Goal: Task Accomplishment & Management: Use online tool/utility

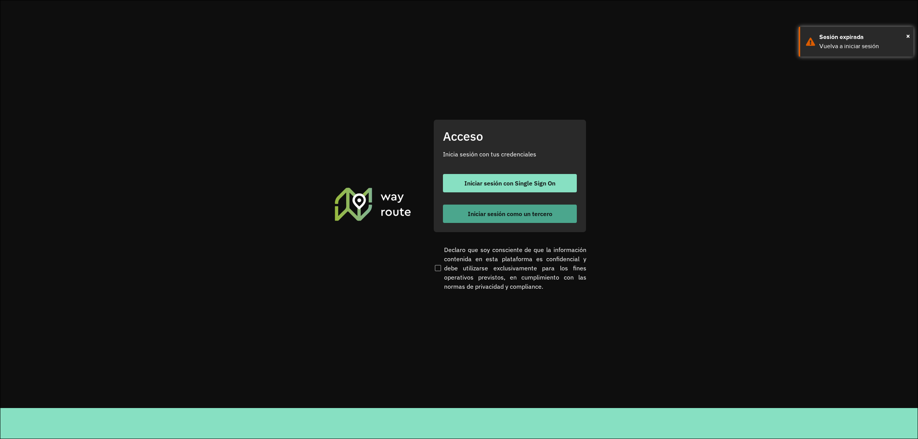
click at [511, 207] on button "Iniciar sesión como un tercero" at bounding box center [510, 214] width 134 height 18
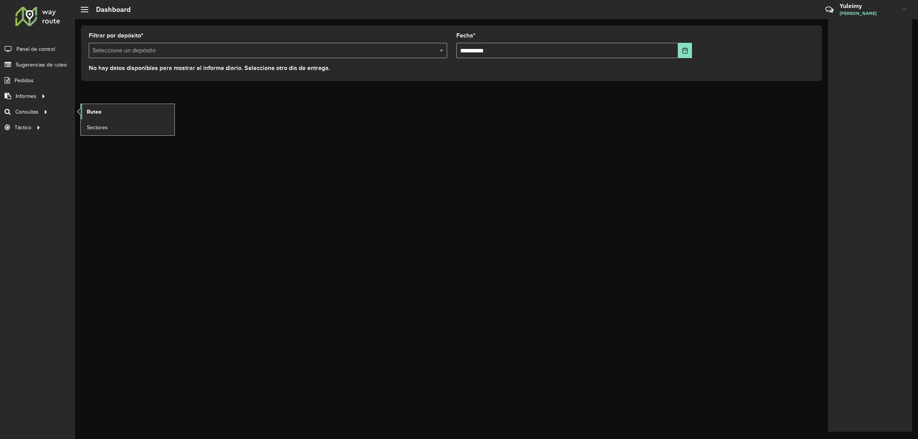
click at [112, 116] on link "Ruteo" at bounding box center [128, 111] width 94 height 15
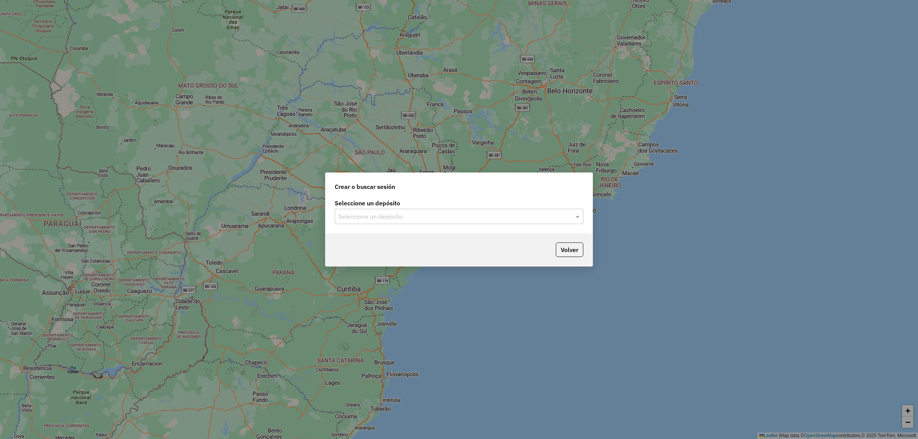
click at [386, 225] on div "Seleccione un depósito Seleccione un depósito" at bounding box center [459, 215] width 267 height 36
click at [387, 220] on input "text" at bounding box center [452, 216] width 226 height 9
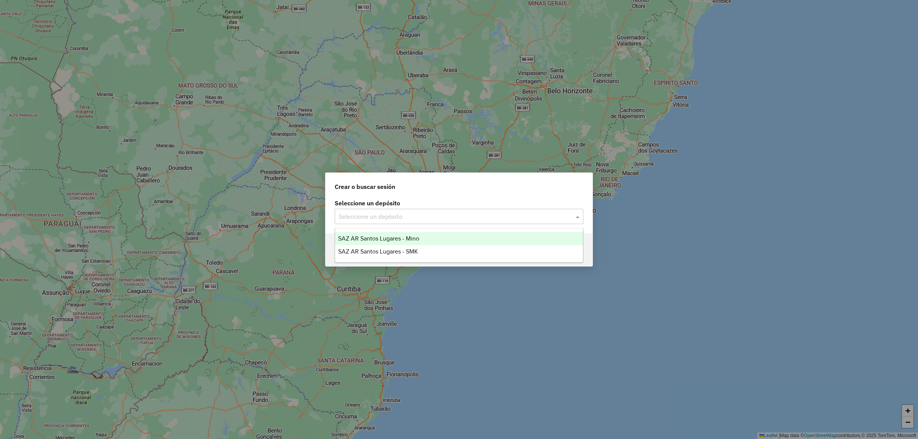
click at [391, 238] on span "SAZ AR Santos Lugares - Mino" at bounding box center [378, 238] width 81 height 7
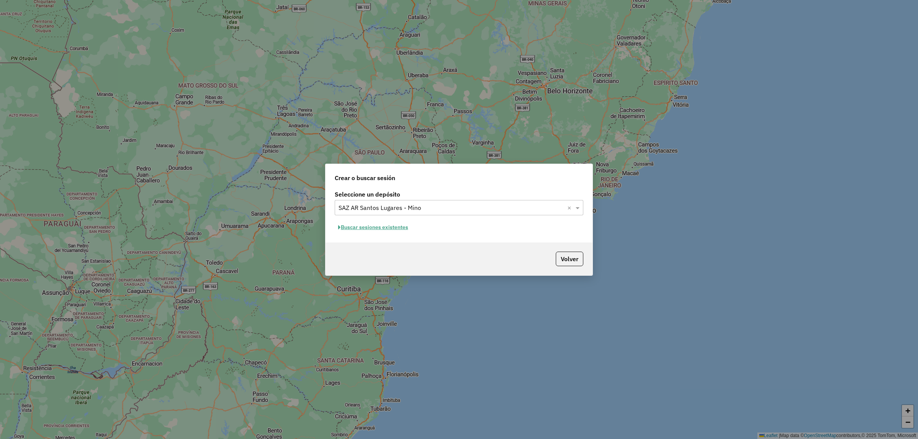
click at [391, 225] on button "Buscar sesiones existentes" at bounding box center [373, 227] width 77 height 12
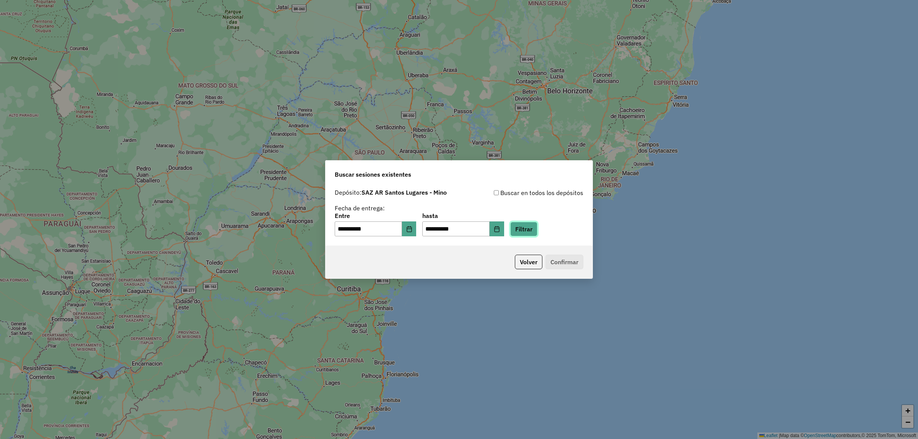
click at [532, 226] on button "Filtrar" at bounding box center [523, 229] width 27 height 15
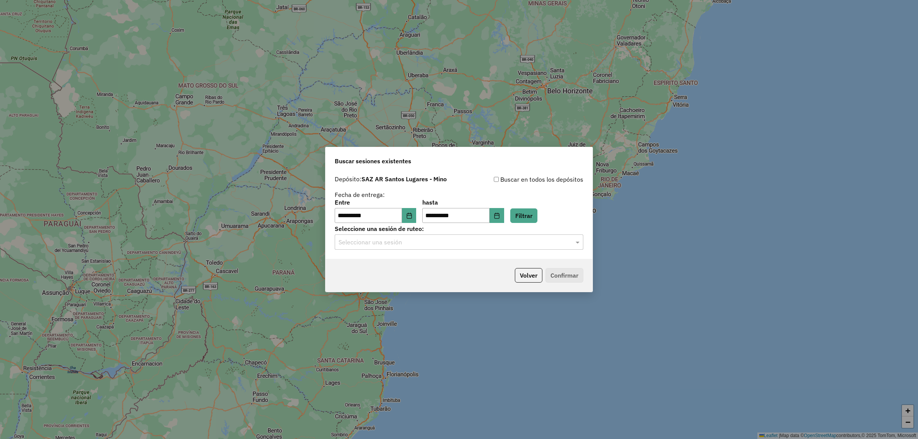
click at [400, 243] on input "text" at bounding box center [452, 242] width 226 height 9
click at [400, 263] on span "1260956 - 08/09/2025 13:39" at bounding box center [369, 264] width 62 height 7
click at [573, 279] on button "Confirmar" at bounding box center [564, 275] width 38 height 15
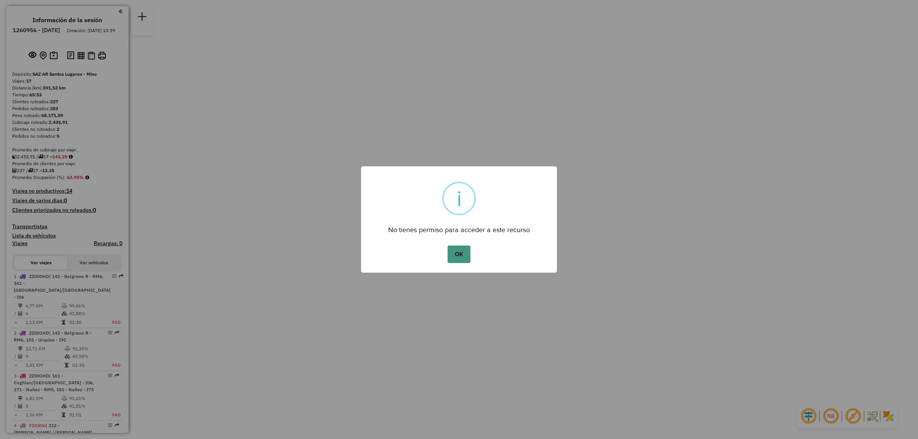
click at [464, 248] on button "OK" at bounding box center [459, 255] width 23 height 18
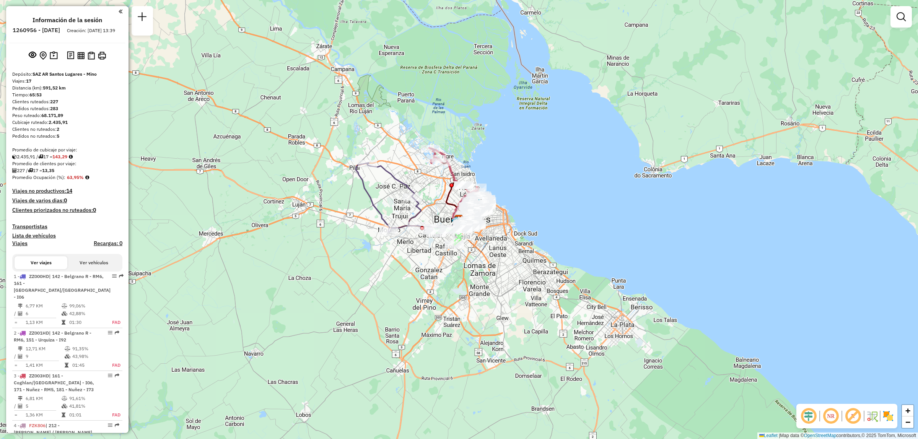
click at [910, 18] on div at bounding box center [901, 16] width 21 height 21
click at [905, 18] on em at bounding box center [901, 16] width 9 height 9
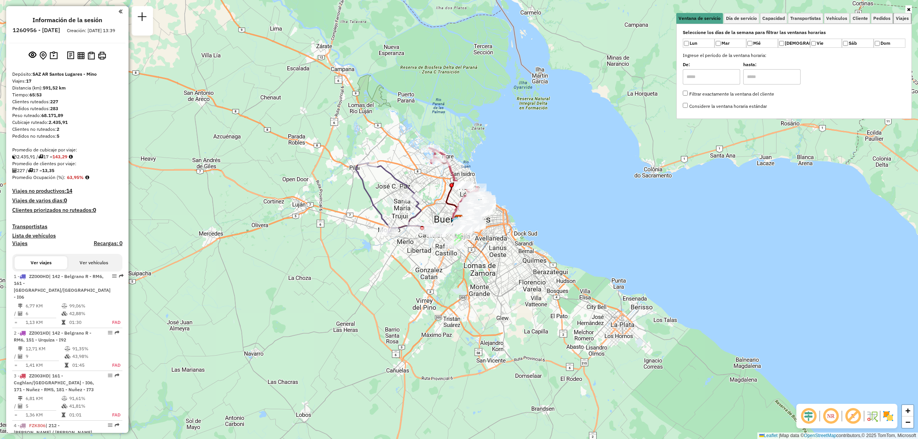
click at [905, 18] on span "Viajes" at bounding box center [902, 18] width 13 height 5
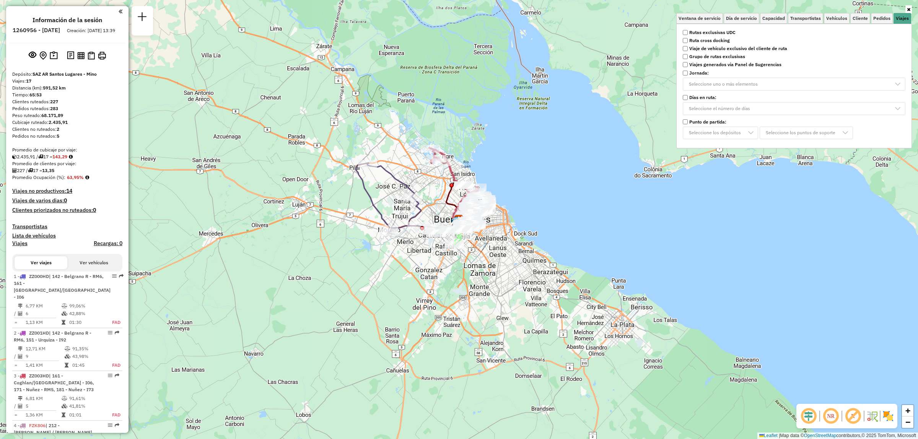
click at [731, 29] on strong "Rutas exclusivas UDC" at bounding box center [712, 32] width 46 height 7
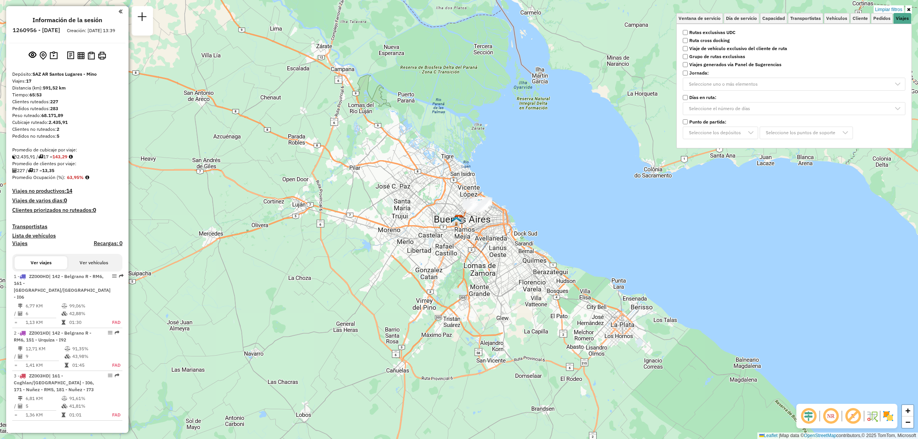
click at [527, 178] on div "Limpiar filtros Ventana de servicio Día de servicio Capacidad Transportistas Ve…" at bounding box center [459, 219] width 918 height 439
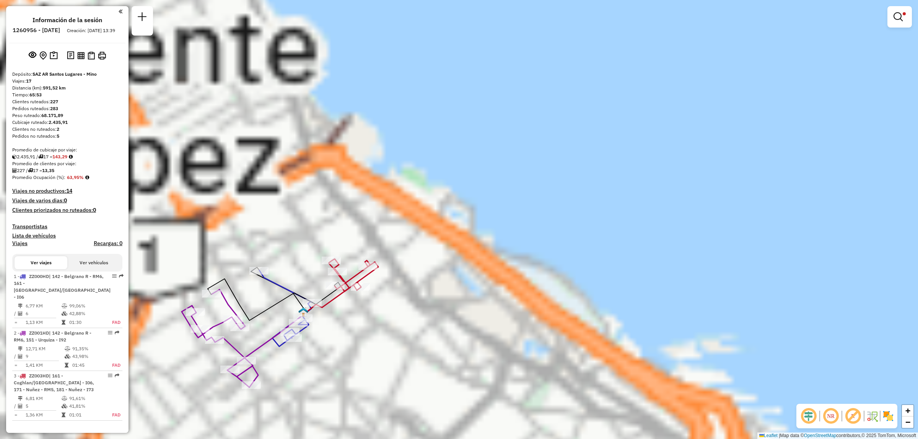
drag, startPoint x: 365, startPoint y: 252, endPoint x: 429, endPoint y: 213, distance: 75.2
click at [431, 213] on div "Limpiar filtros Ventana de servicio Día de servicio Capacidad Transportistas Ve…" at bounding box center [459, 219] width 918 height 439
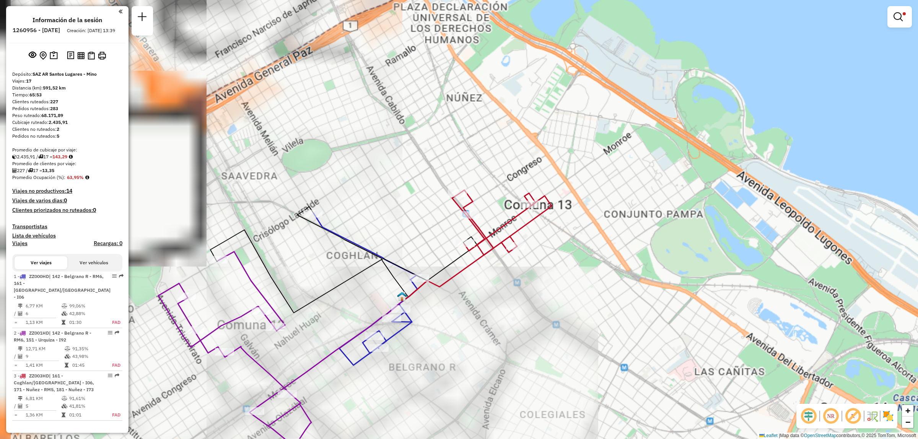
drag, startPoint x: 294, startPoint y: 285, endPoint x: 334, endPoint y: 267, distance: 43.7
click at [334, 267] on div "Limpiar filtros Ventana de servicio Día de servicio Capacidad Transportistas Ve…" at bounding box center [459, 219] width 918 height 439
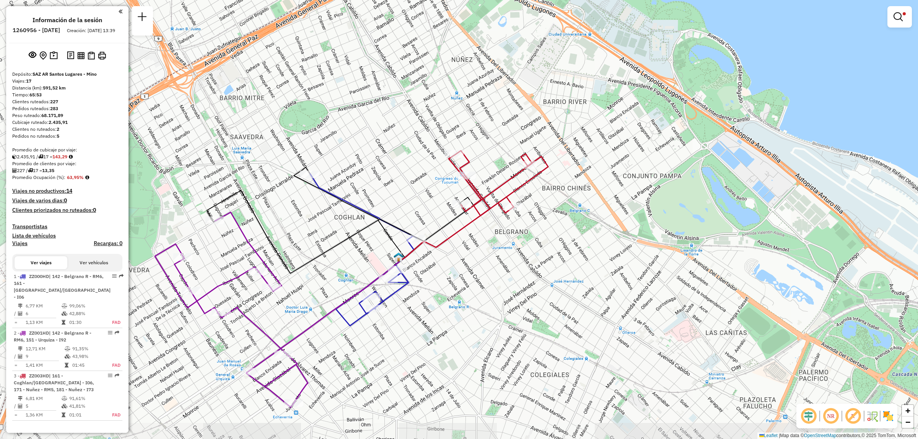
drag, startPoint x: 330, startPoint y: 311, endPoint x: 326, endPoint y: 274, distance: 37.8
click at [326, 274] on div "Limpiar filtros Ventana de servicio Día de servicio Capacidad Transportistas Ve…" at bounding box center [459, 219] width 918 height 439
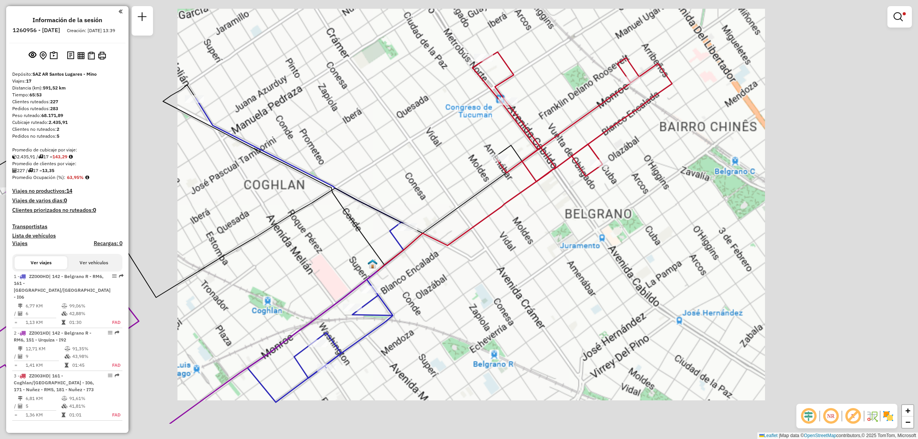
drag, startPoint x: 412, startPoint y: 334, endPoint x: 475, endPoint y: 206, distance: 142.7
click at [475, 206] on div "Limpiar filtros Ventana de servicio Día de servicio Capacidad Transportistas Ve…" at bounding box center [459, 219] width 918 height 439
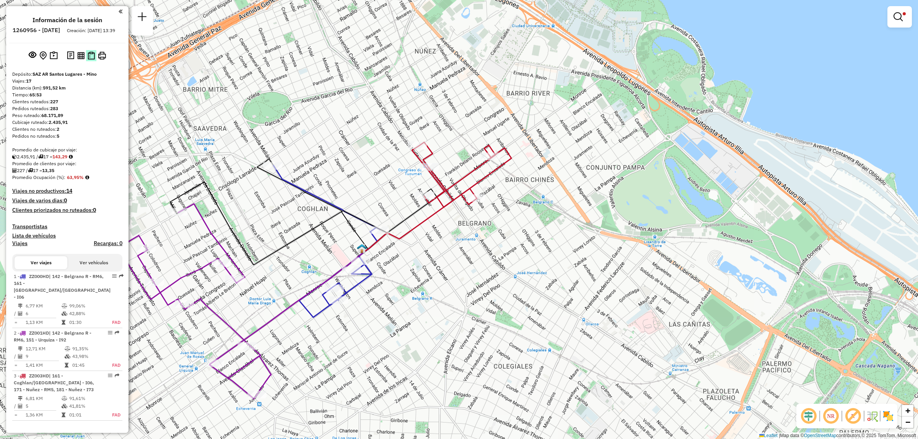
click at [88, 60] on img at bounding box center [91, 56] width 7 height 8
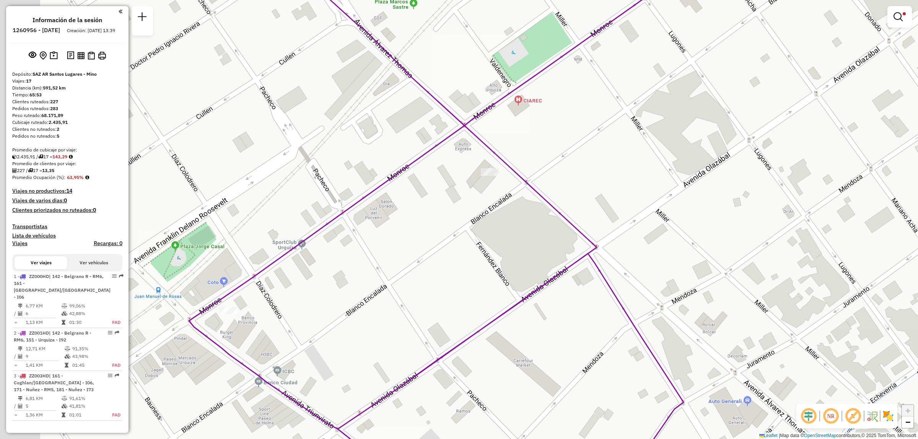
drag, startPoint x: 188, startPoint y: 292, endPoint x: 230, endPoint y: 301, distance: 42.8
click at [230, 301] on div "Limpiar filtros Ventana de servicio Día de servicio Capacidad Transportistas Ve…" at bounding box center [459, 219] width 918 height 439
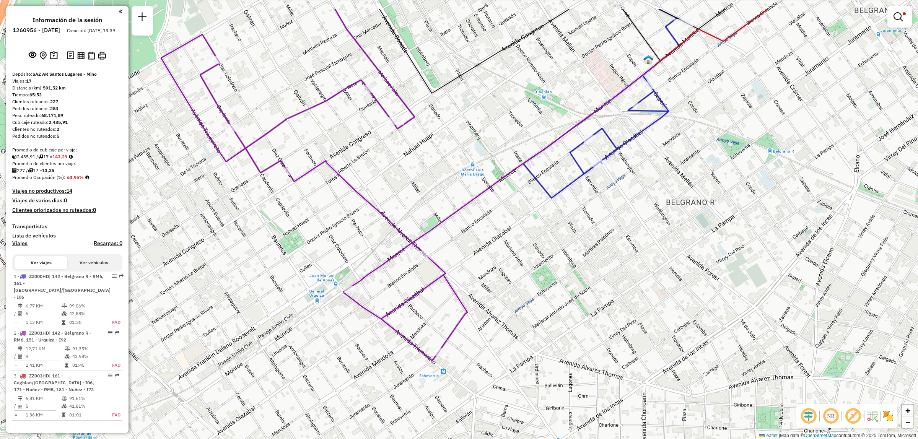
drag, startPoint x: 568, startPoint y: 190, endPoint x: 555, endPoint y: 211, distance: 25.1
click at [555, 198] on icon at bounding box center [588, 133] width 130 height 132
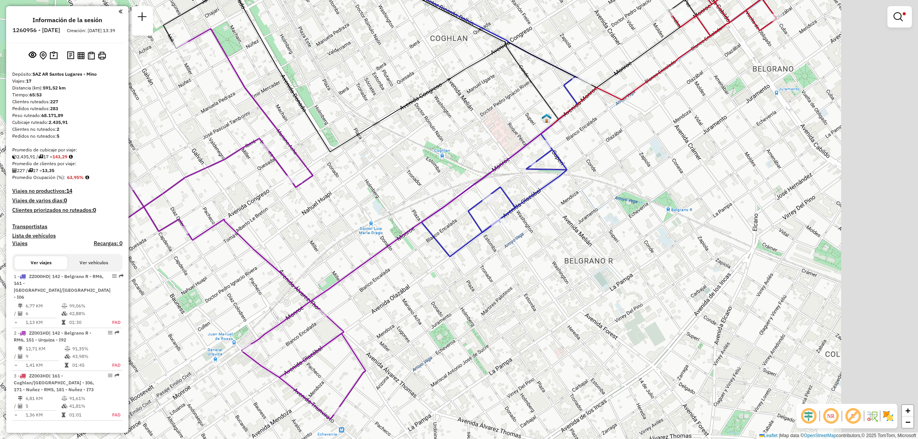
drag, startPoint x: 664, startPoint y: 150, endPoint x: 522, endPoint y: 211, distance: 154.2
click at [524, 210] on div "Limpiar filtros Ventana de servicio Día de servicio Capacidad Transportistas Ve…" at bounding box center [459, 219] width 918 height 439
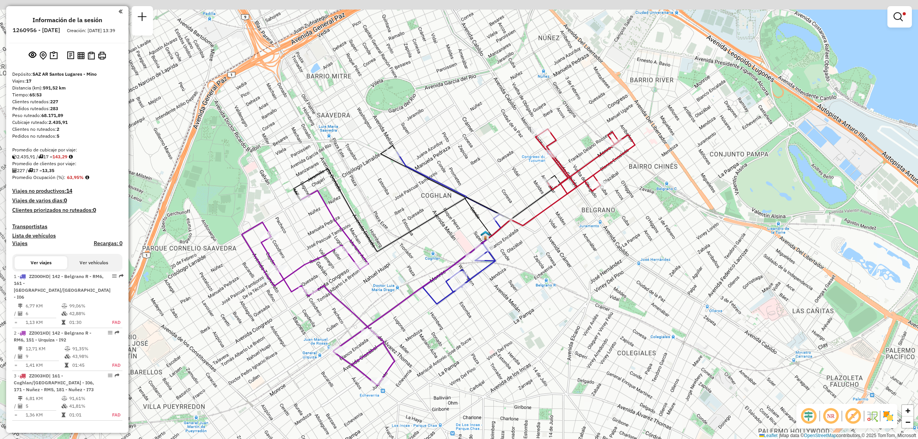
drag, startPoint x: 640, startPoint y: 84, endPoint x: 553, endPoint y: 280, distance: 213.9
click at [554, 194] on icon at bounding box center [585, 161] width 99 height 65
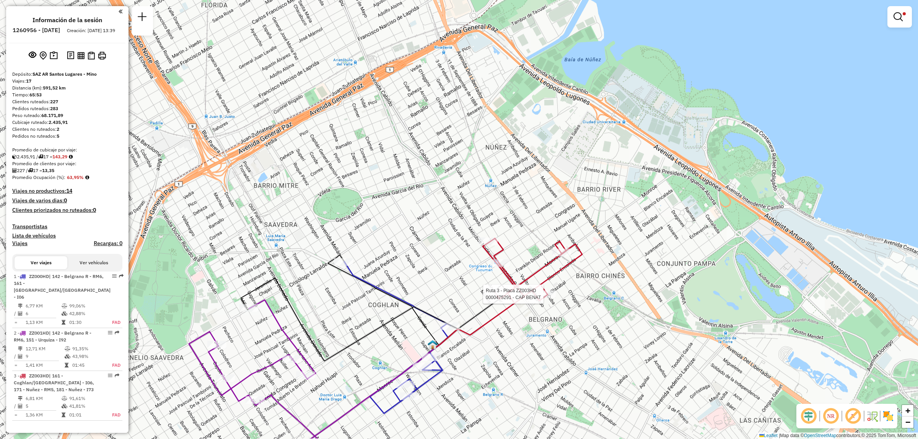
click at [527, 261] on div "Ruta 3 - Placa ZZ003HD 0000475291 - CAP BENAT Limpiar filtros Ventana de servic…" at bounding box center [459, 219] width 918 height 439
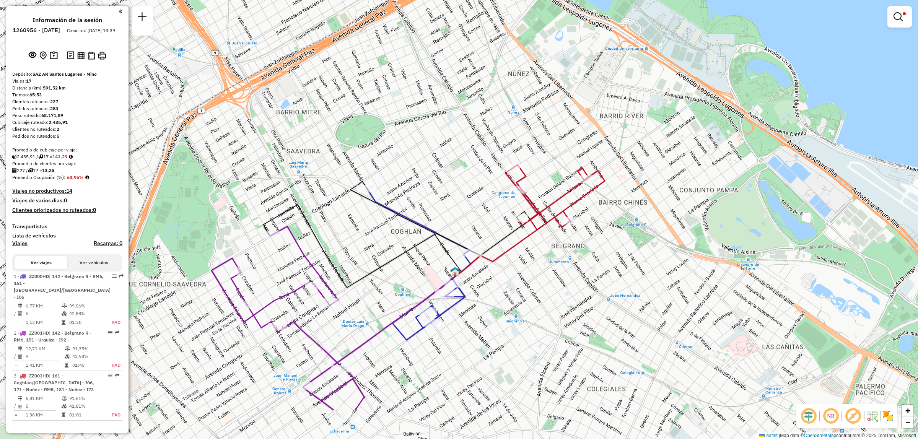
drag, startPoint x: 420, startPoint y: 323, endPoint x: 454, endPoint y: 197, distance: 130.8
click at [454, 197] on div "Limpiar filtros Ventana de servicio Día de servicio Capacidad Transportistas Ve…" at bounding box center [459, 219] width 918 height 439
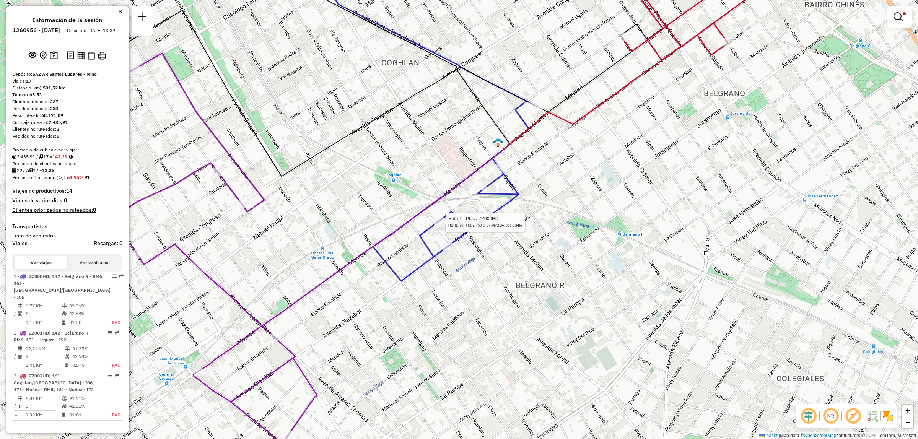
select select "**********"
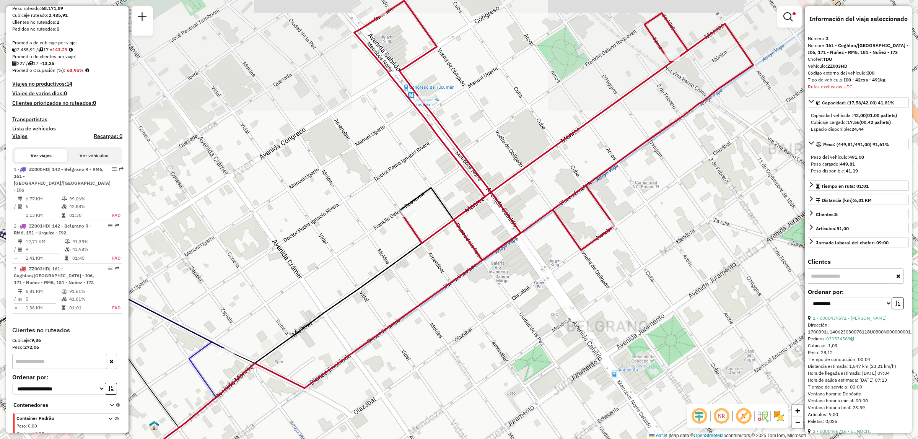
scroll to position [183, 0]
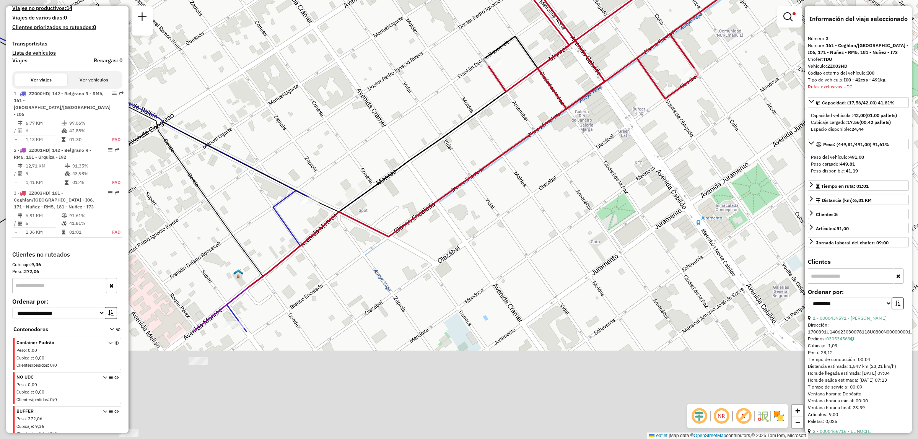
drag, startPoint x: 478, startPoint y: 345, endPoint x: 580, endPoint y: 180, distance: 193.9
click at [576, 182] on div "Limpiar filtros Ventana de servicio Día de servicio Capacidad Transportistas Ve…" at bounding box center [459, 219] width 918 height 439
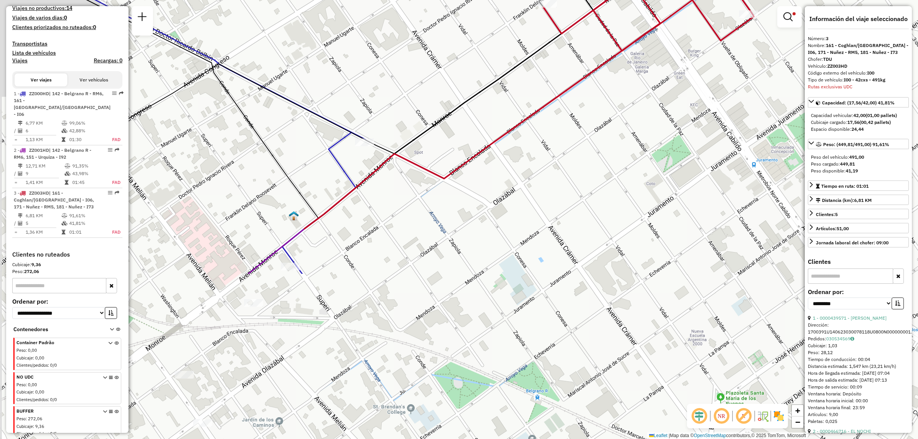
drag, startPoint x: 454, startPoint y: 188, endPoint x: 665, endPoint y: 205, distance: 211.0
click at [660, 205] on div "Limpiar filtros Ventana de servicio Día de servicio Capacidad Transportistas Ve…" at bounding box center [459, 219] width 918 height 439
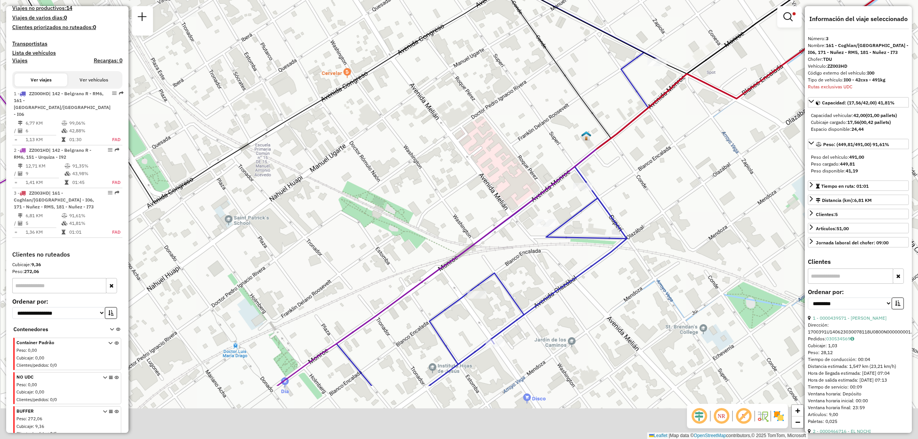
drag, startPoint x: 574, startPoint y: 150, endPoint x: 564, endPoint y: 86, distance: 64.6
click at [567, 90] on div "Limpiar filtros Ventana de servicio Día de servicio Capacidad Transportistas Ve…" at bounding box center [459, 219] width 918 height 439
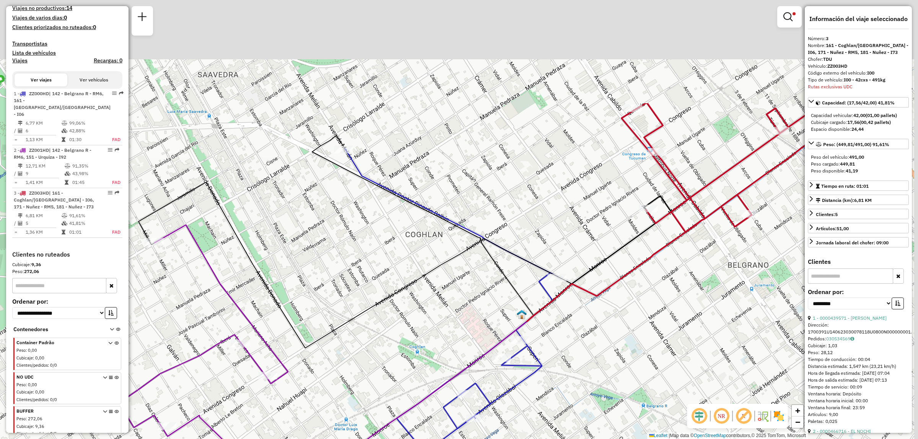
drag, startPoint x: 538, startPoint y: 120, endPoint x: 488, endPoint y: 270, distance: 157.6
click at [488, 270] on div "Limpiar filtros Ventana de servicio Día de servicio Capacidad Transportistas Ve…" at bounding box center [459, 219] width 918 height 439
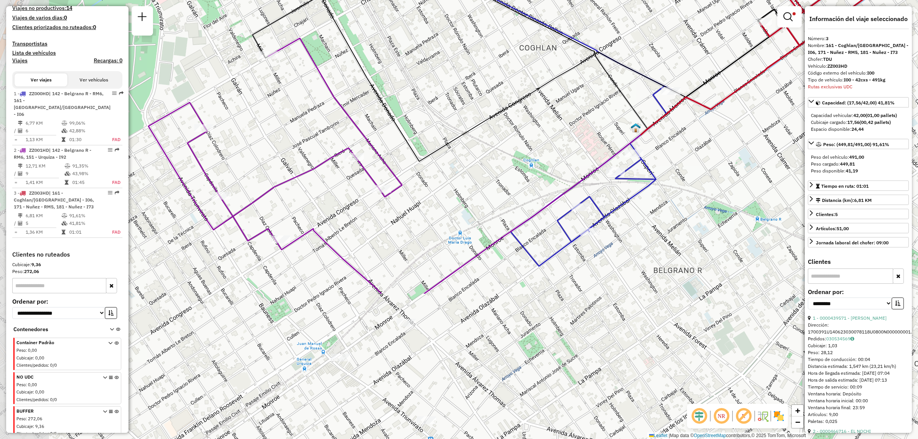
drag, startPoint x: 520, startPoint y: 208, endPoint x: 605, endPoint y: 78, distance: 154.5
click at [605, 78] on div "Limpiar filtros Ventana de servicio Día de servicio Capacidad Transportistas Ve…" at bounding box center [459, 219] width 918 height 439
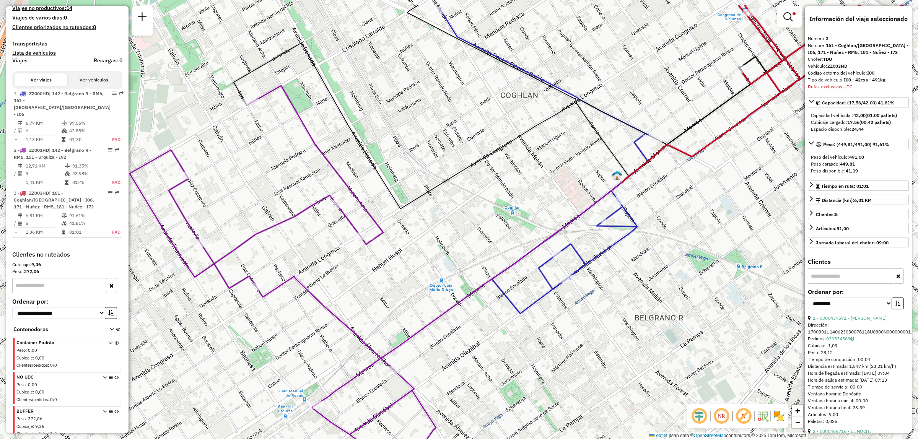
drag, startPoint x: 592, startPoint y: 126, endPoint x: 491, endPoint y: 196, distance: 123.2
click at [542, 269] on div "Limpiar filtros Ventana de servicio Día de servicio Capacidad Transportistas Ve…" at bounding box center [459, 219] width 918 height 439
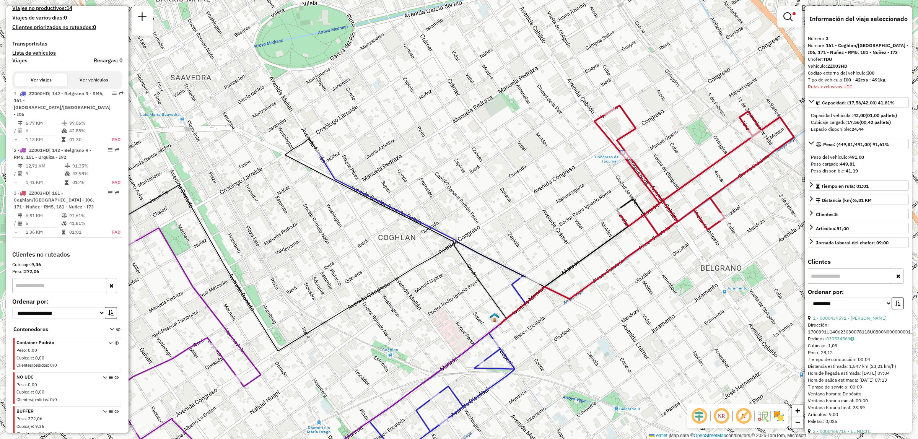
drag, startPoint x: 716, startPoint y: 200, endPoint x: 620, endPoint y: 248, distance: 107.1
click at [624, 249] on div "Limpiar filtros Ventana de servicio Día de servicio Capacidad Transportistas Ve…" at bounding box center [459, 219] width 918 height 439
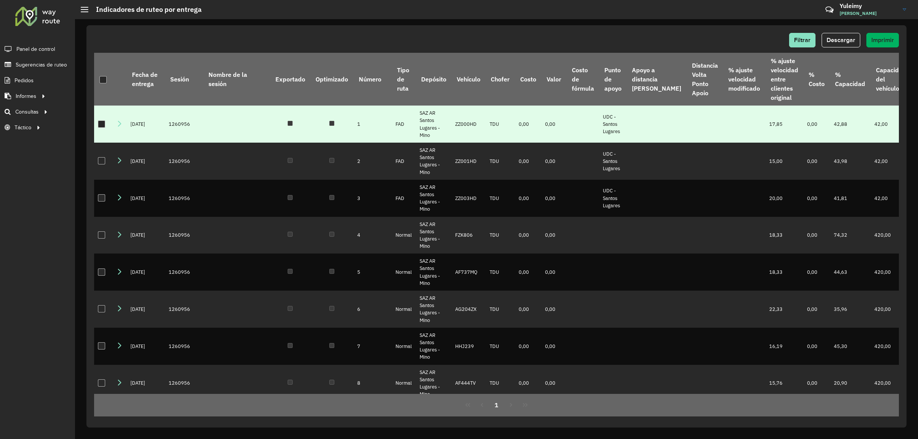
click at [98, 123] on div at bounding box center [101, 123] width 7 height 7
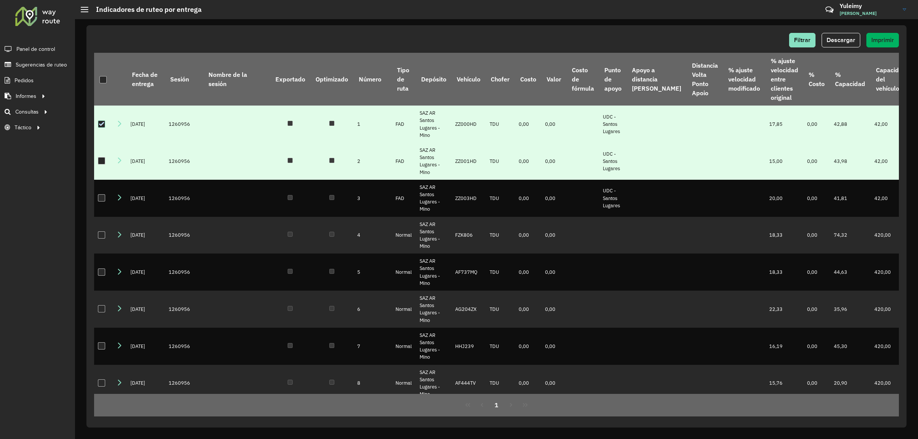
click at [103, 161] on div at bounding box center [101, 160] width 7 height 7
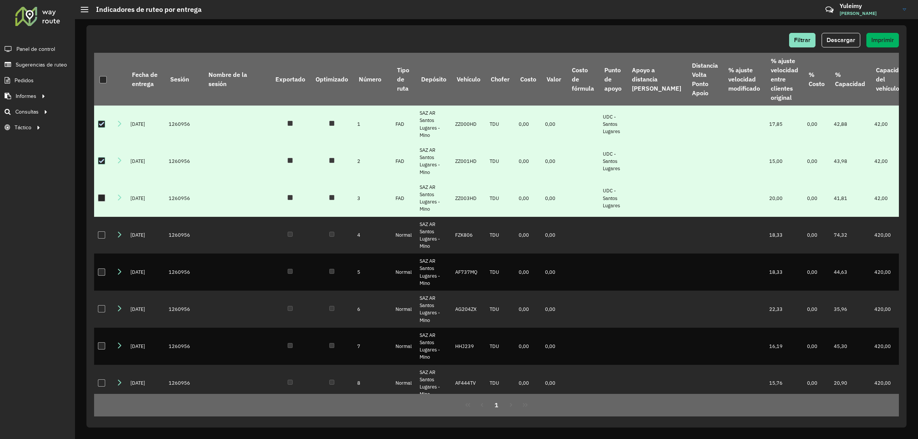
click at [99, 202] on div at bounding box center [102, 198] width 8 height 8
click at [840, 38] on span "Descargar" at bounding box center [841, 40] width 29 height 7
